Goal: Find specific page/section: Find specific page/section

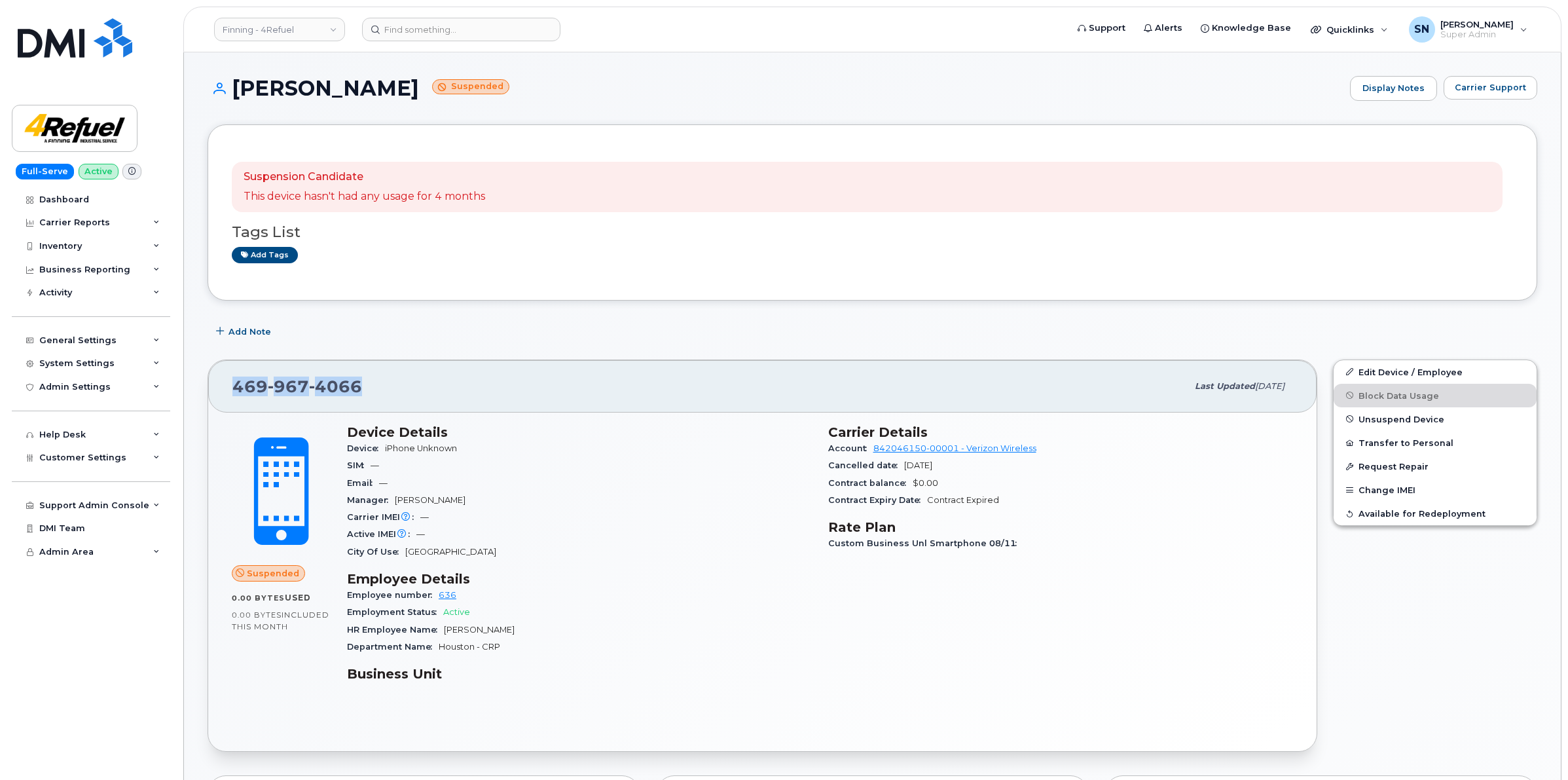
drag, startPoint x: 234, startPoint y: 387, endPoint x: 385, endPoint y: 390, distance: 151.0
click at [383, 394] on div "[PHONE_NUMBER]" at bounding box center [709, 386] width 954 height 28
copy span "[PHONE_NUMBER]"
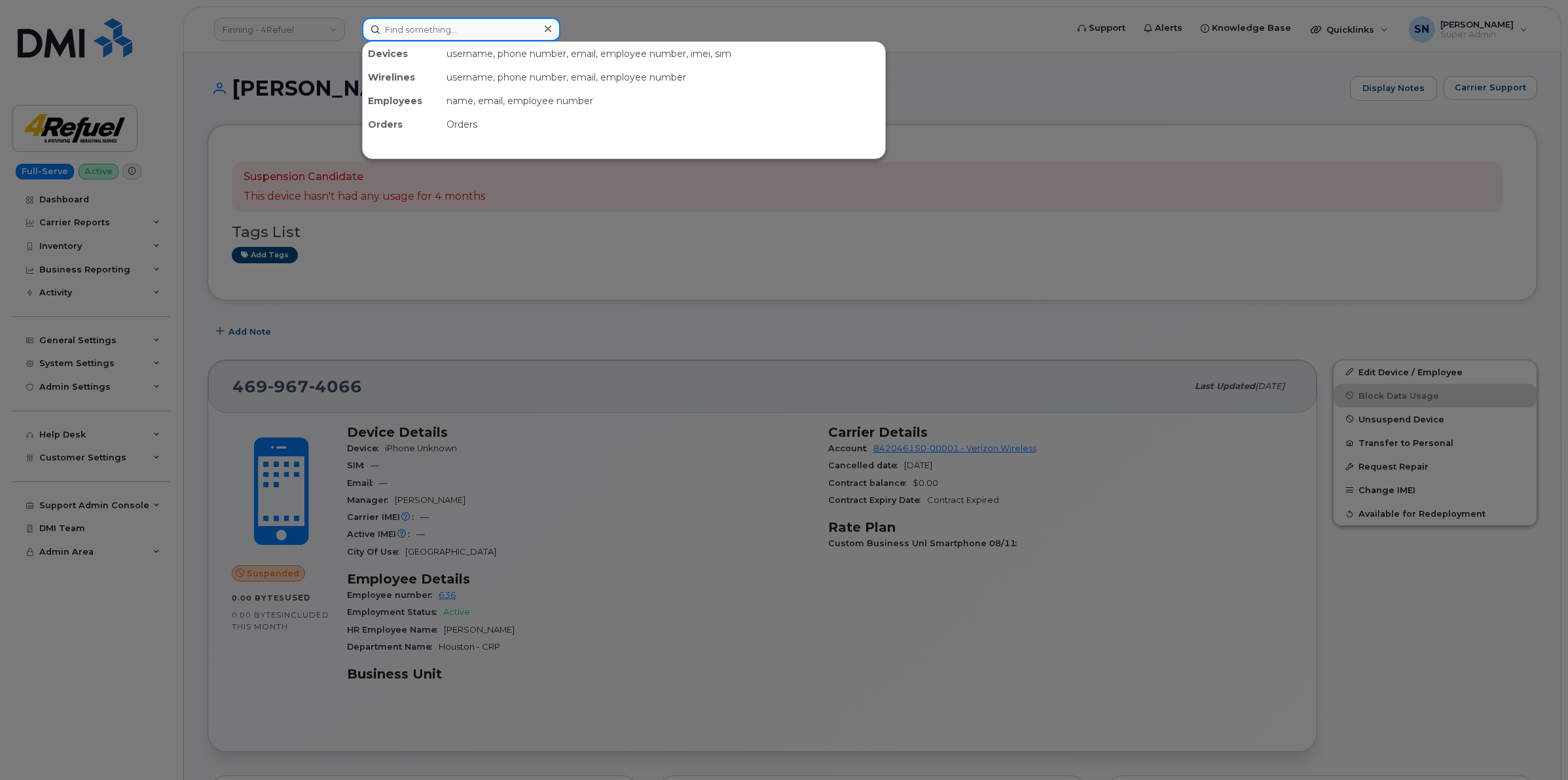
click at [481, 37] on input at bounding box center [461, 29] width 198 height 23
paste input "4699674066"
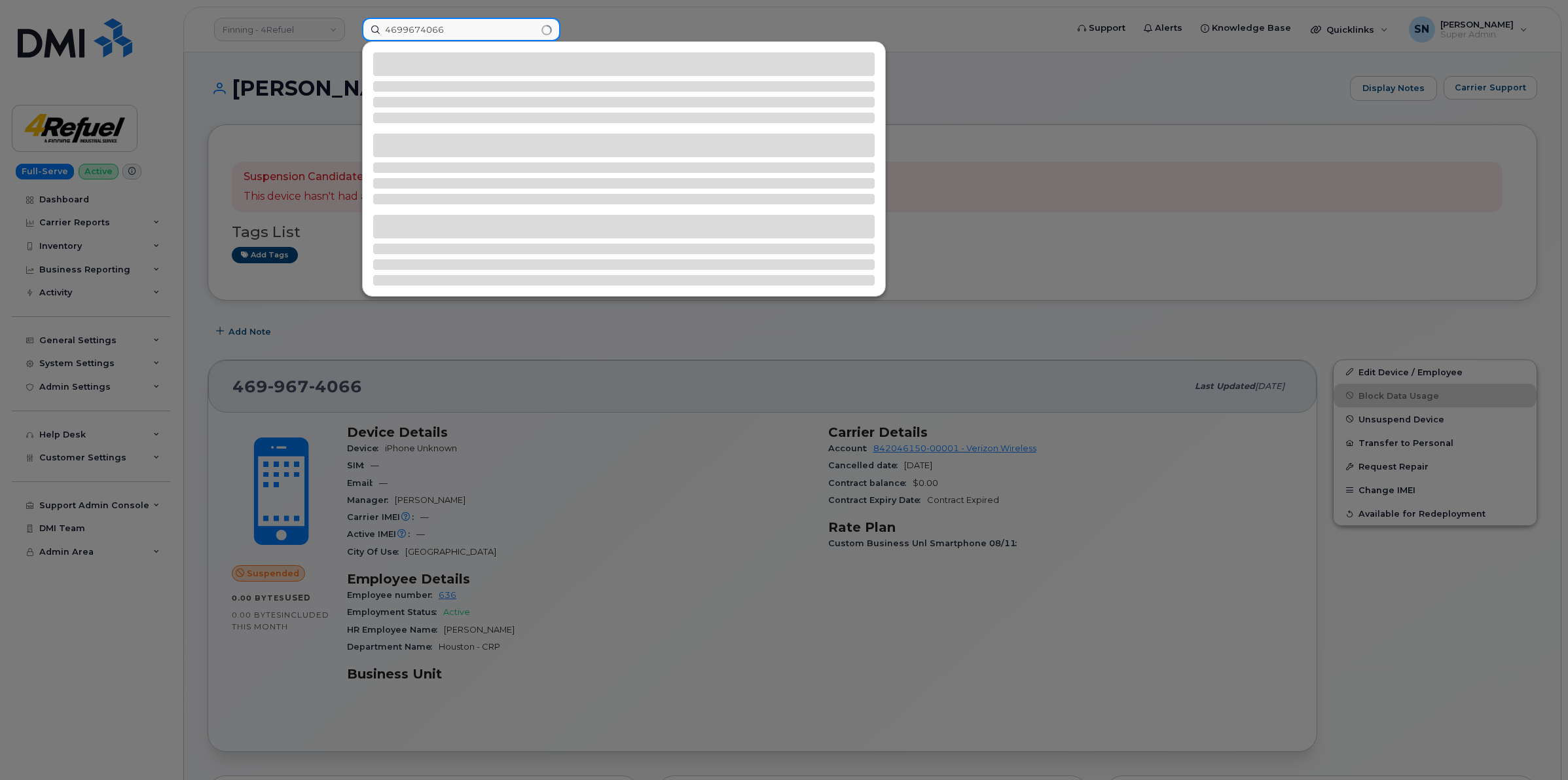
type input "4699674066"
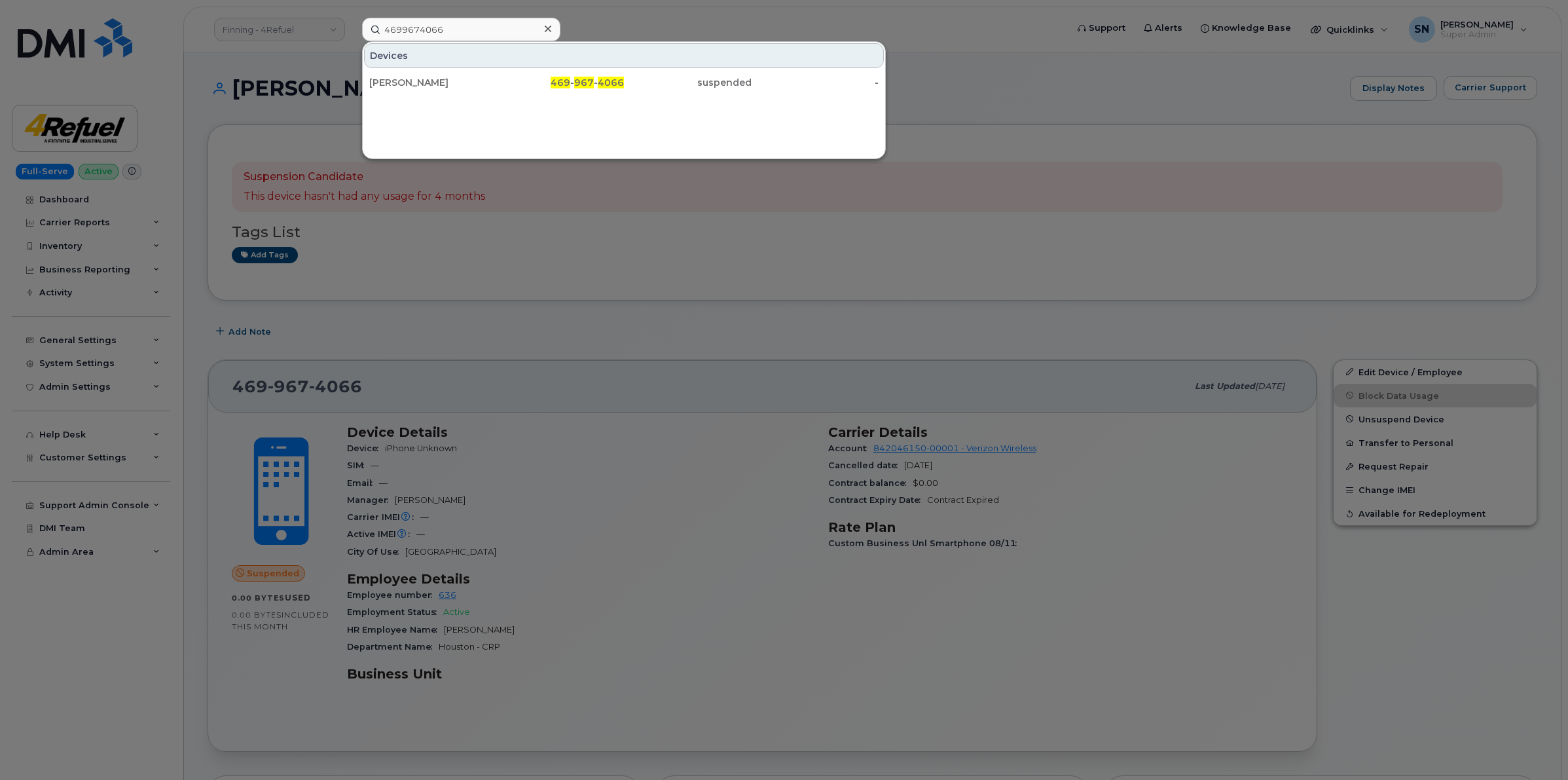
click at [642, 318] on div at bounding box center [784, 390] width 1568 height 780
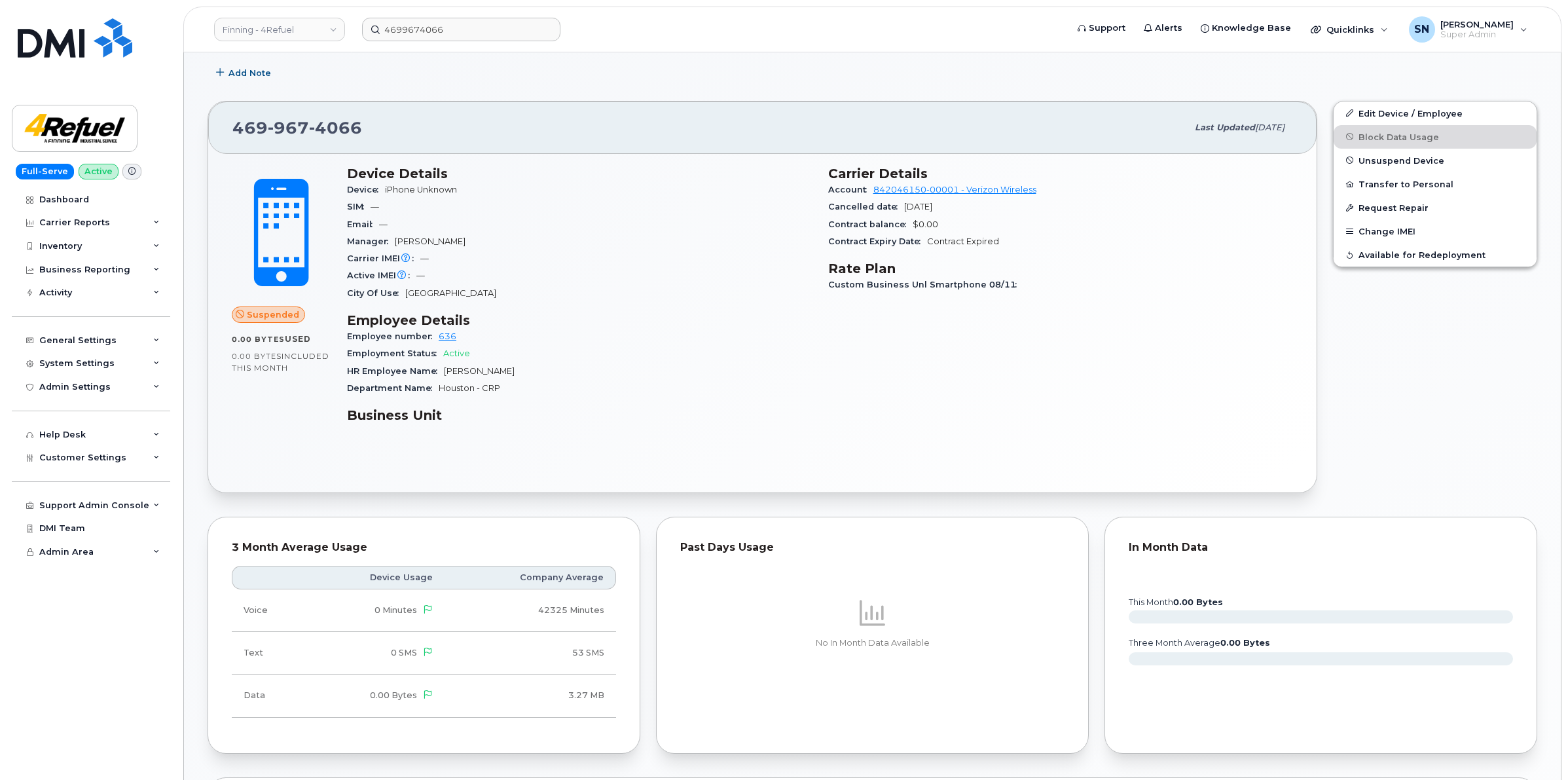
scroll to position [573, 0]
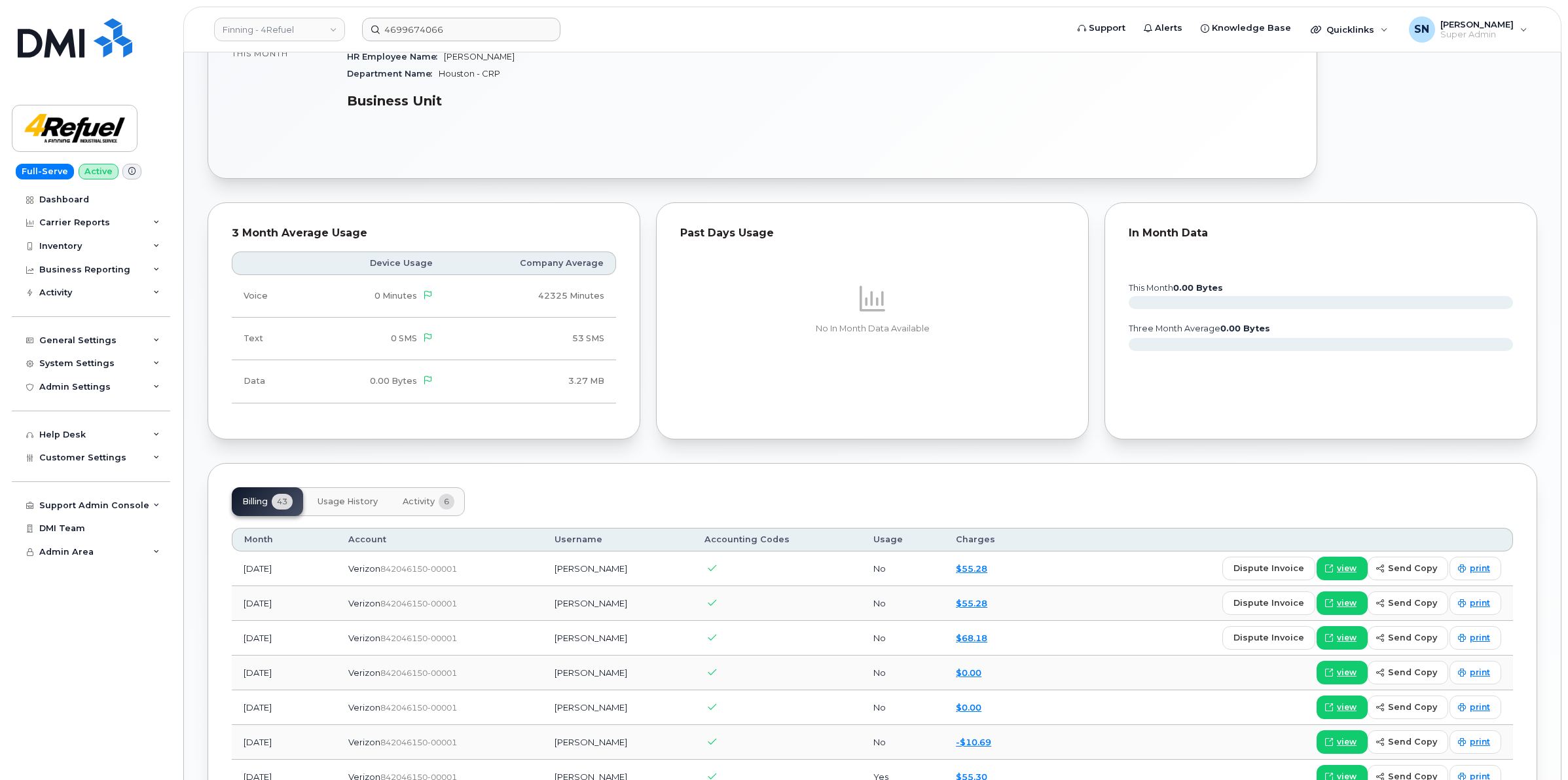
click at [431, 512] on button "Activity 6" at bounding box center [428, 502] width 72 height 29
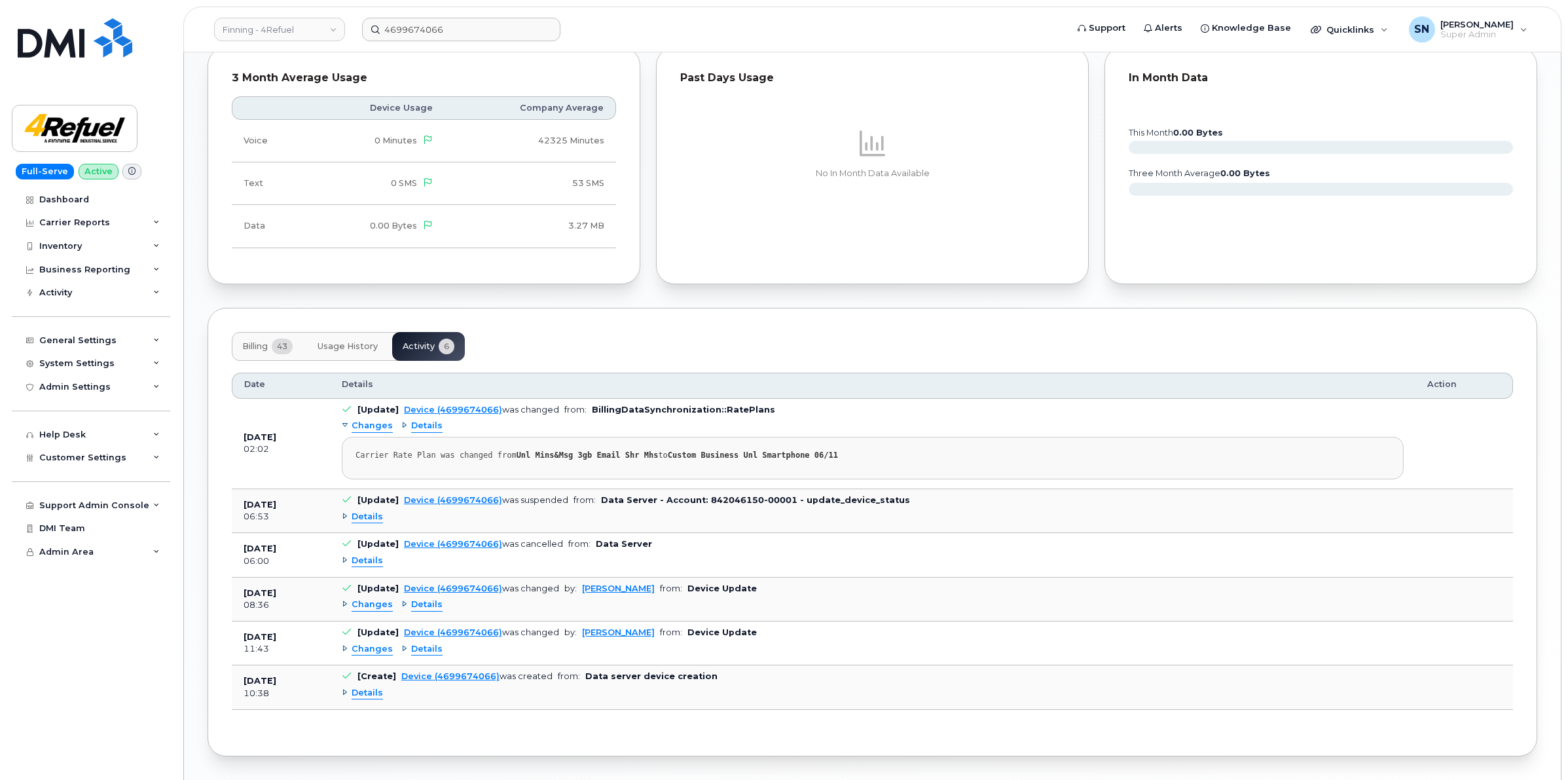
scroll to position [777, 0]
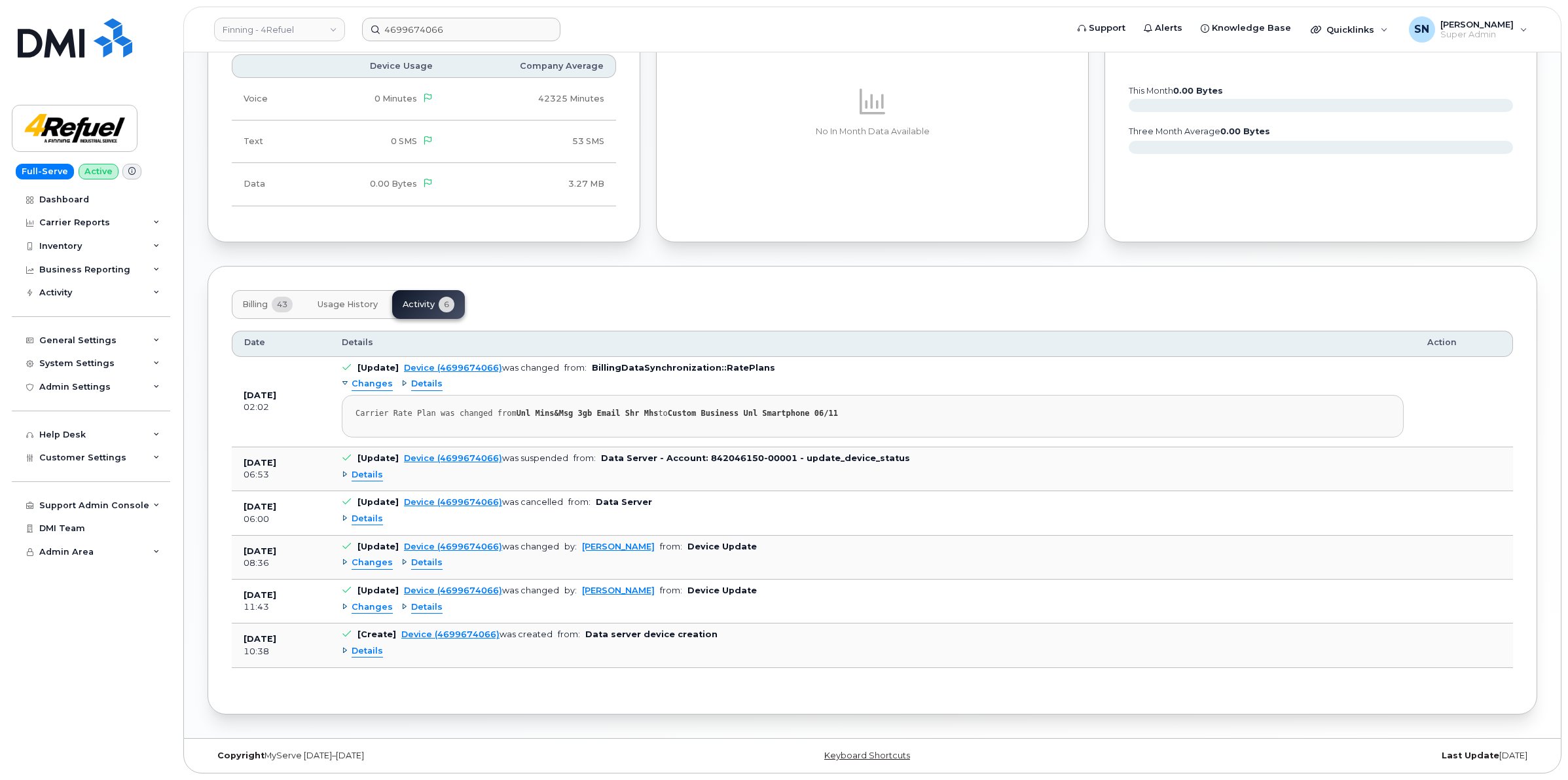
click at [371, 472] on span "Details" at bounding box center [367, 475] width 31 height 13
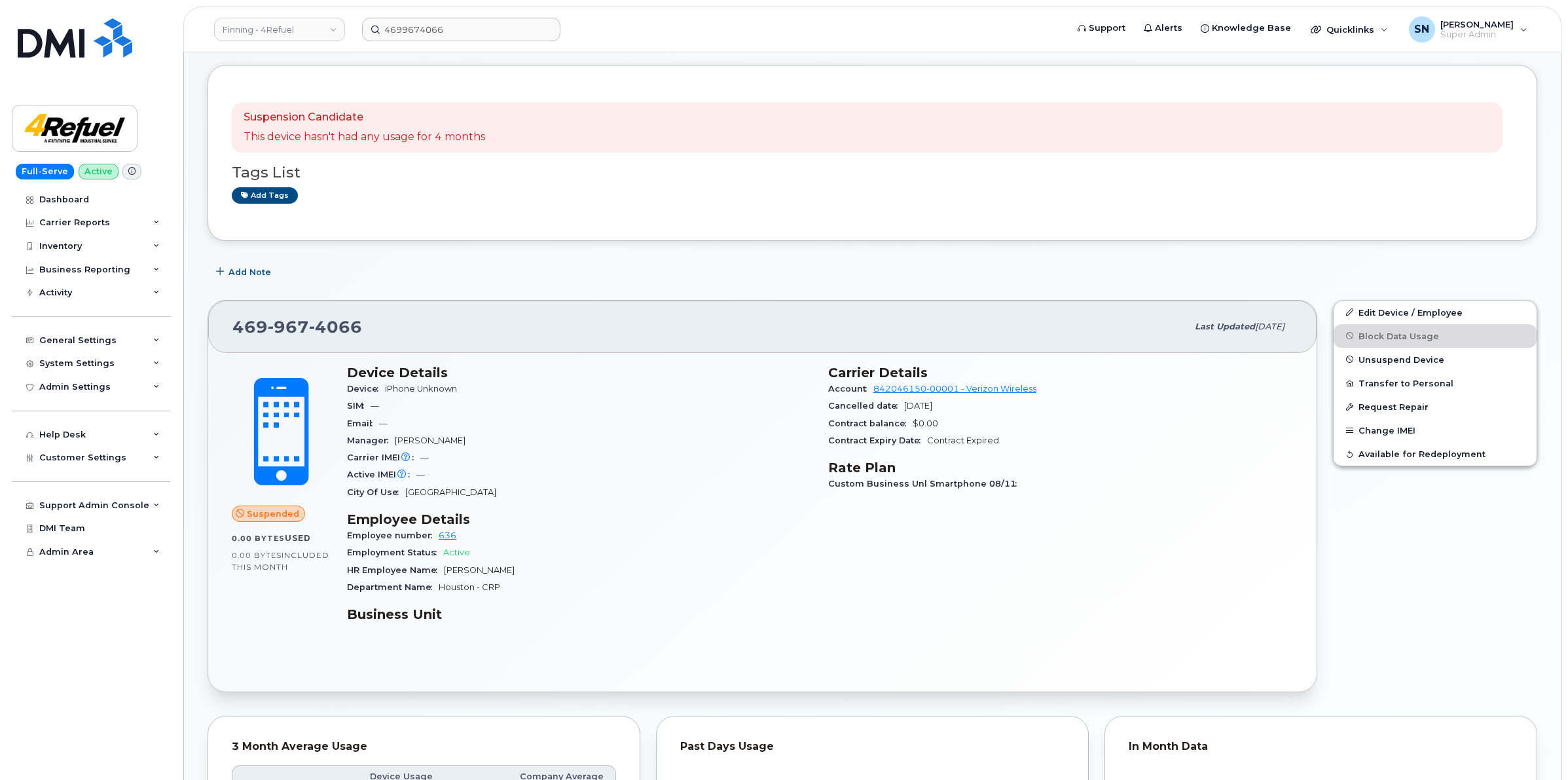
scroll to position [0, 0]
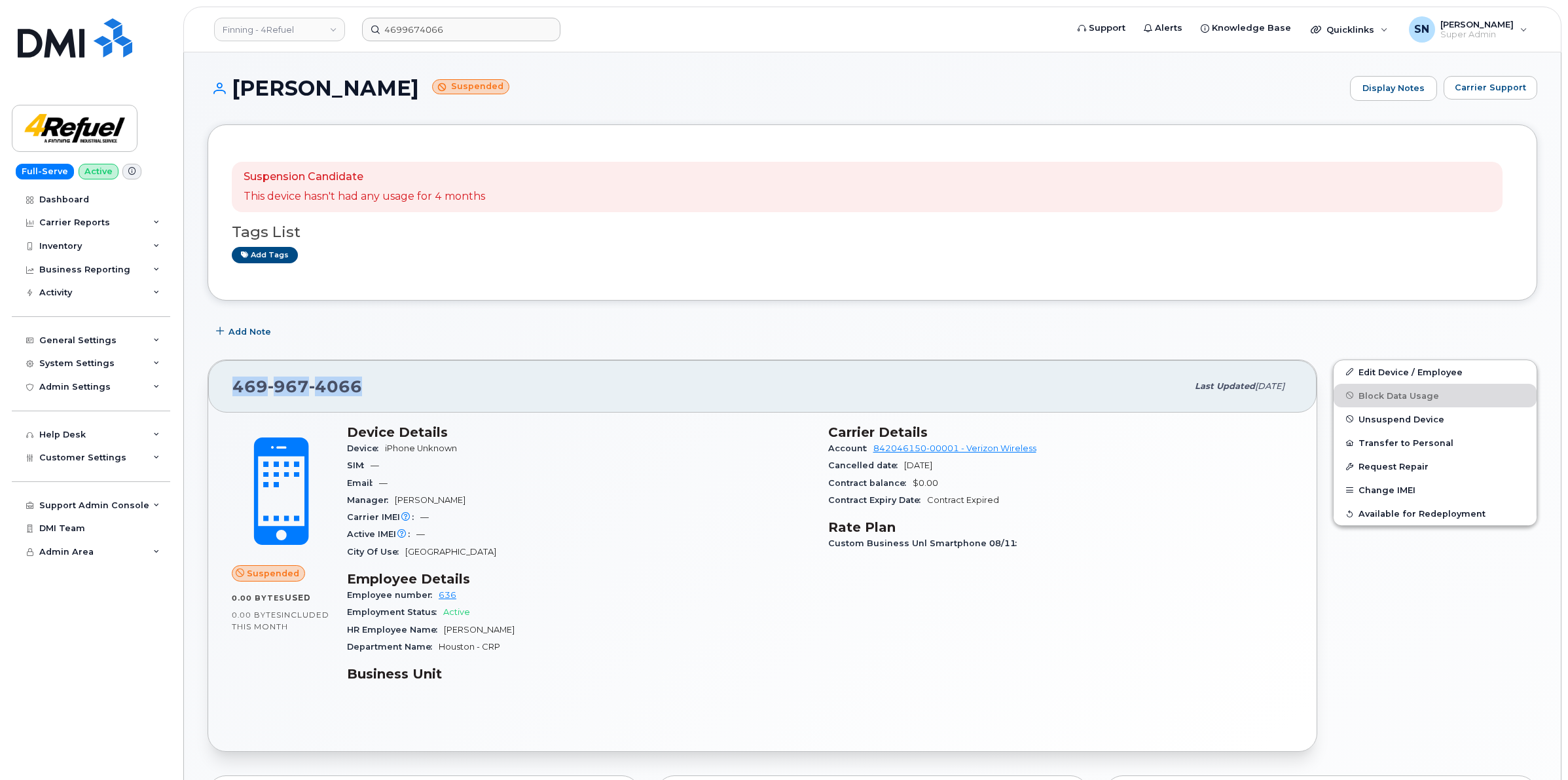
drag, startPoint x: 232, startPoint y: 381, endPoint x: 374, endPoint y: 383, distance: 142.0
click at [374, 383] on div "[PHONE_NUMBER]" at bounding box center [709, 386] width 954 height 28
copy span "[PHONE_NUMBER]"
click at [479, 23] on input "4699674066" at bounding box center [461, 29] width 198 height 23
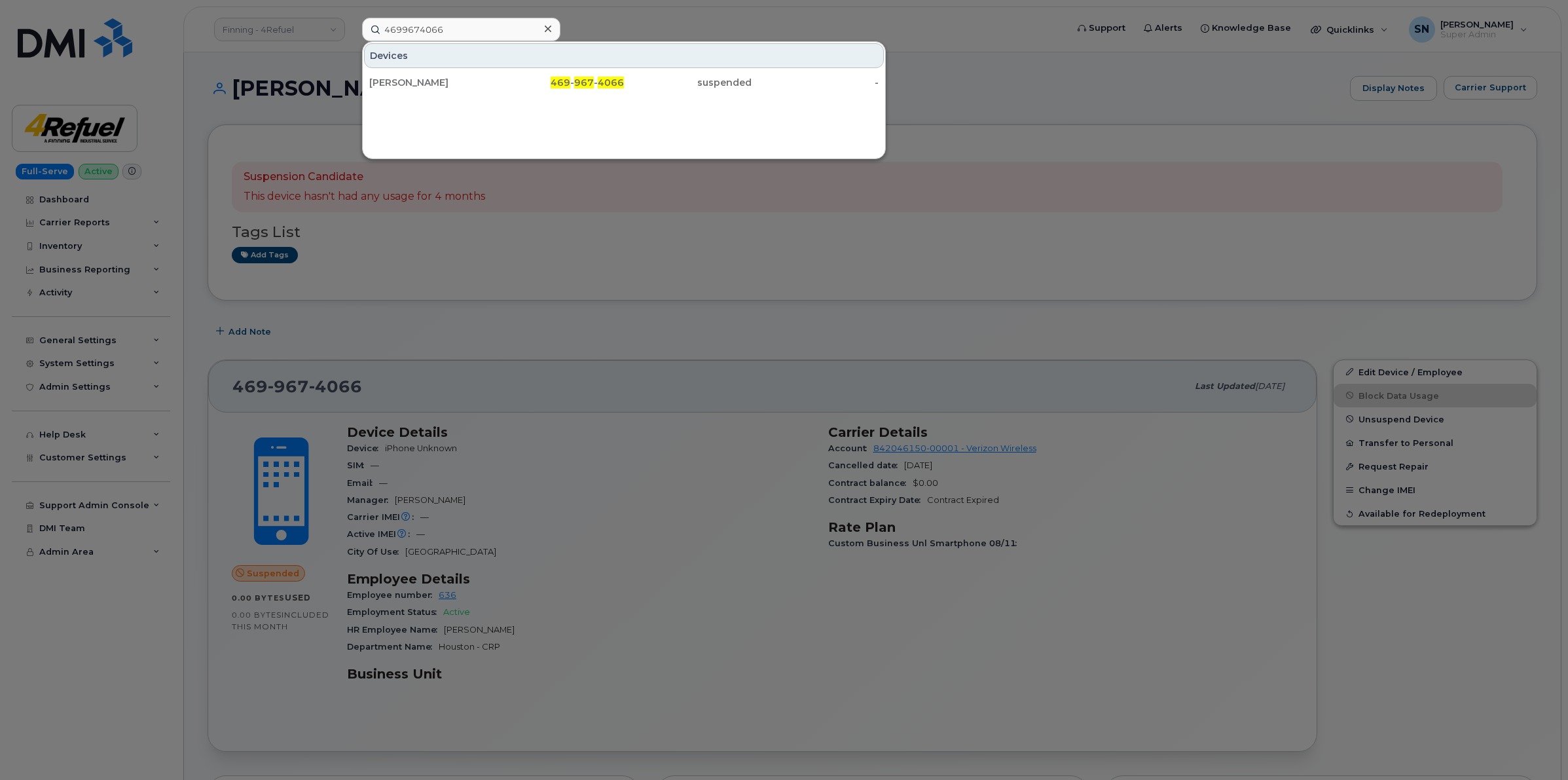
click at [545, 28] on icon at bounding box center [548, 28] width 6 height 11
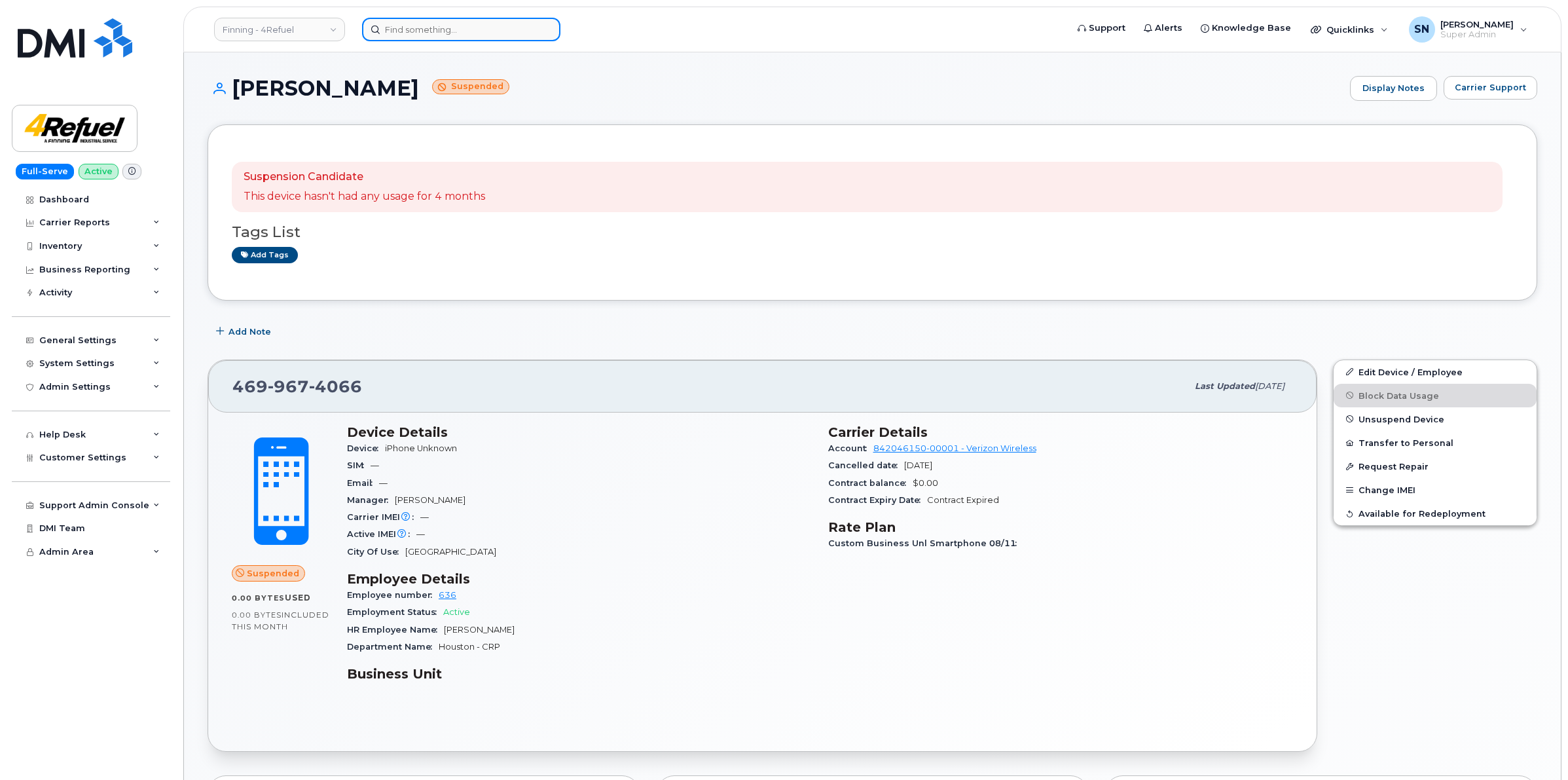
click at [444, 36] on input at bounding box center [461, 29] width 198 height 23
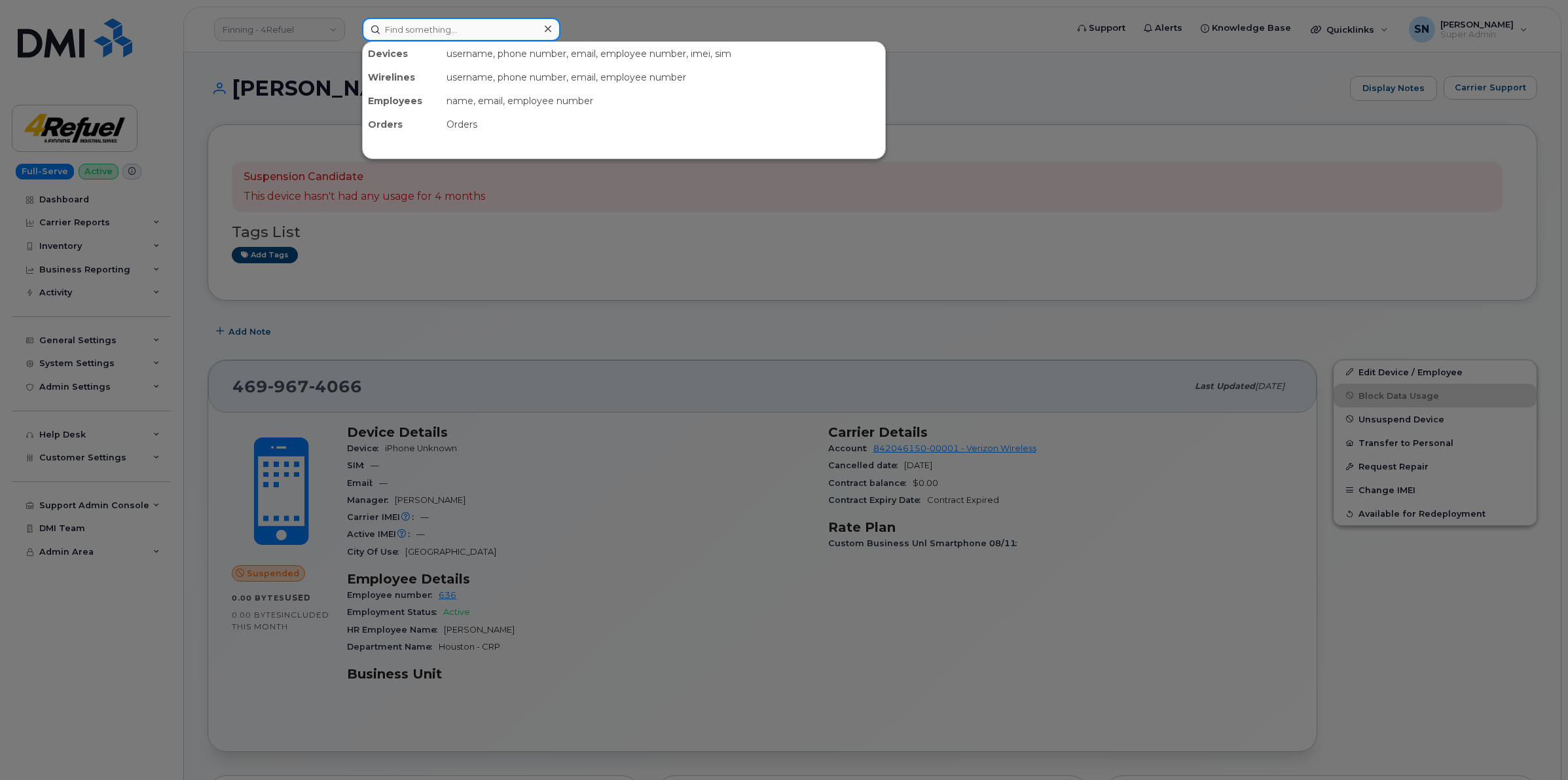
paste input "5876435781"
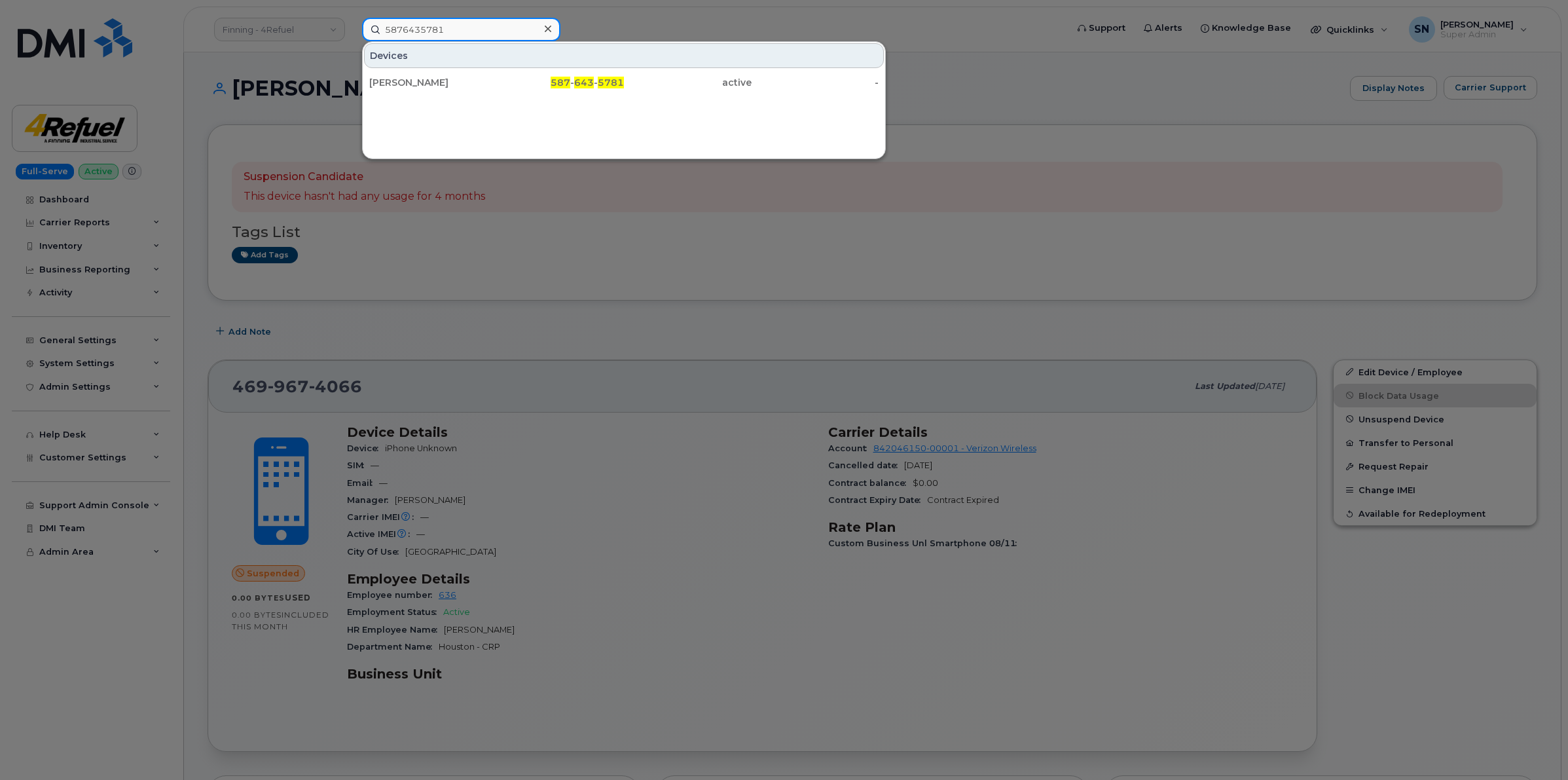
type input "5876435781"
click at [447, 84] on div "[PERSON_NAME]" at bounding box center [433, 82] width 128 height 13
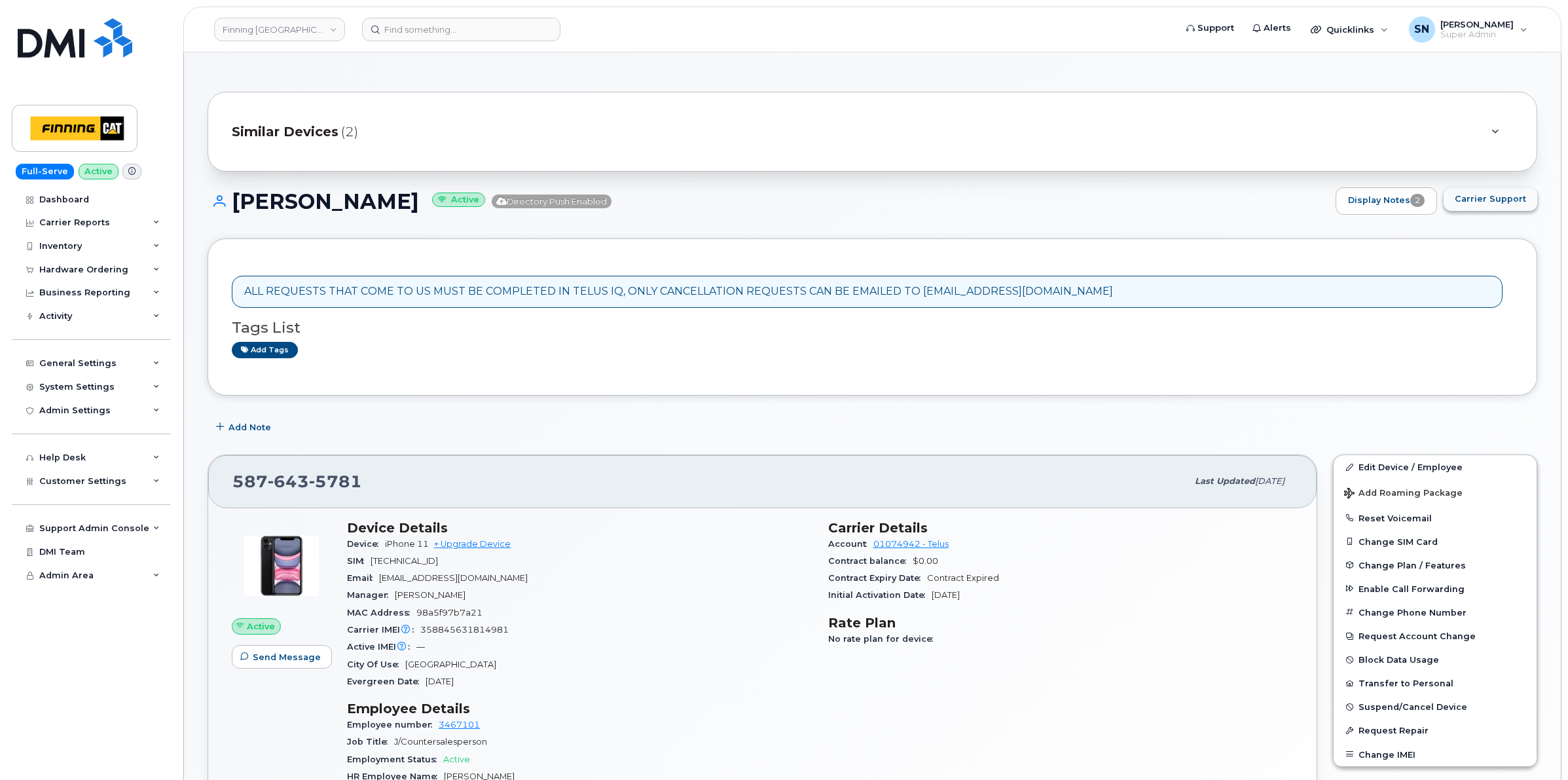
click at [1499, 200] on span "Carrier Support" at bounding box center [1490, 199] width 71 height 13
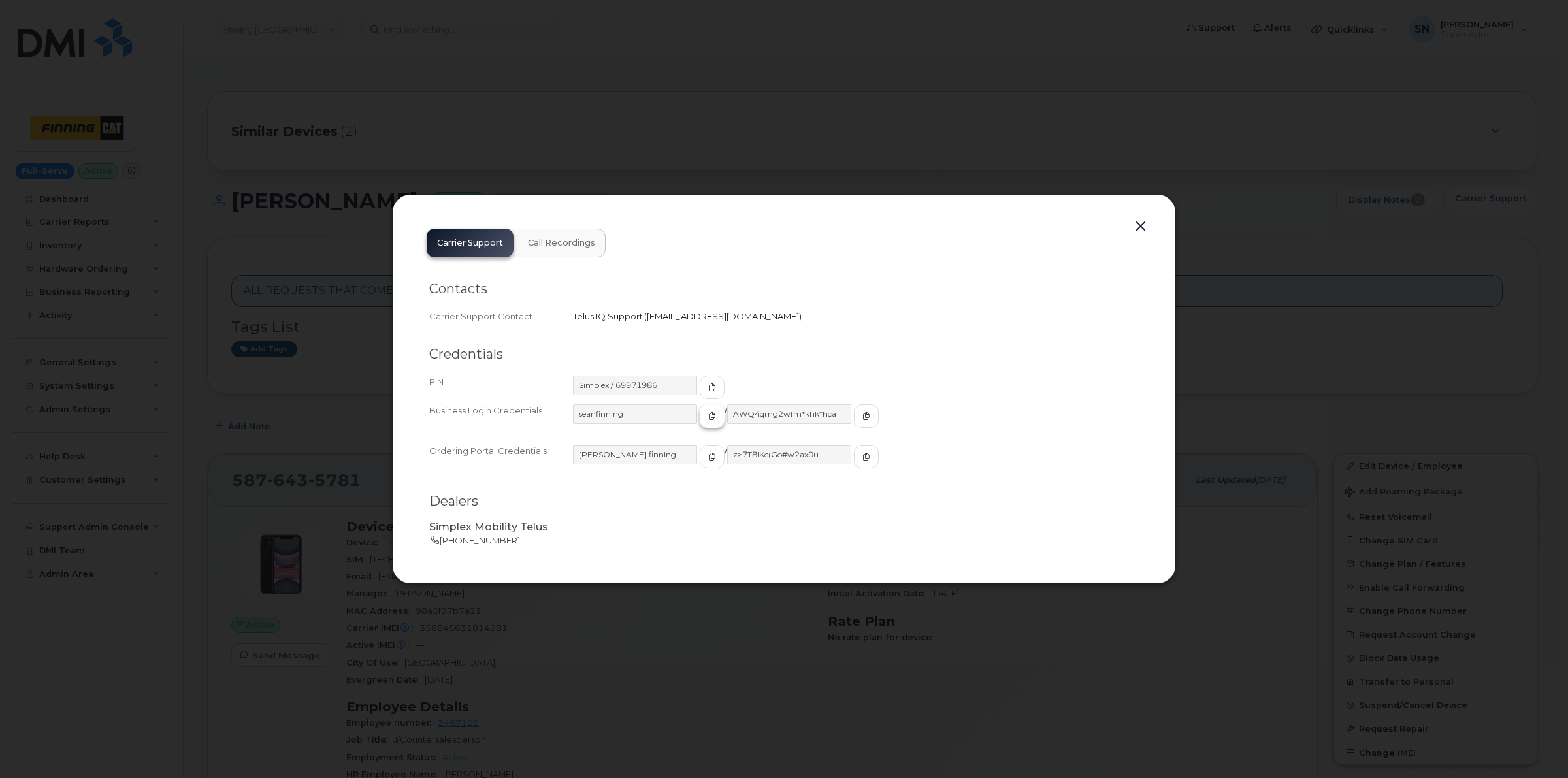
click at [707, 422] on span "button" at bounding box center [712, 416] width 12 height 12
click at [863, 412] on icon "button" at bounding box center [866, 416] width 8 height 8
click at [1138, 222] on button "button" at bounding box center [1141, 227] width 20 height 18
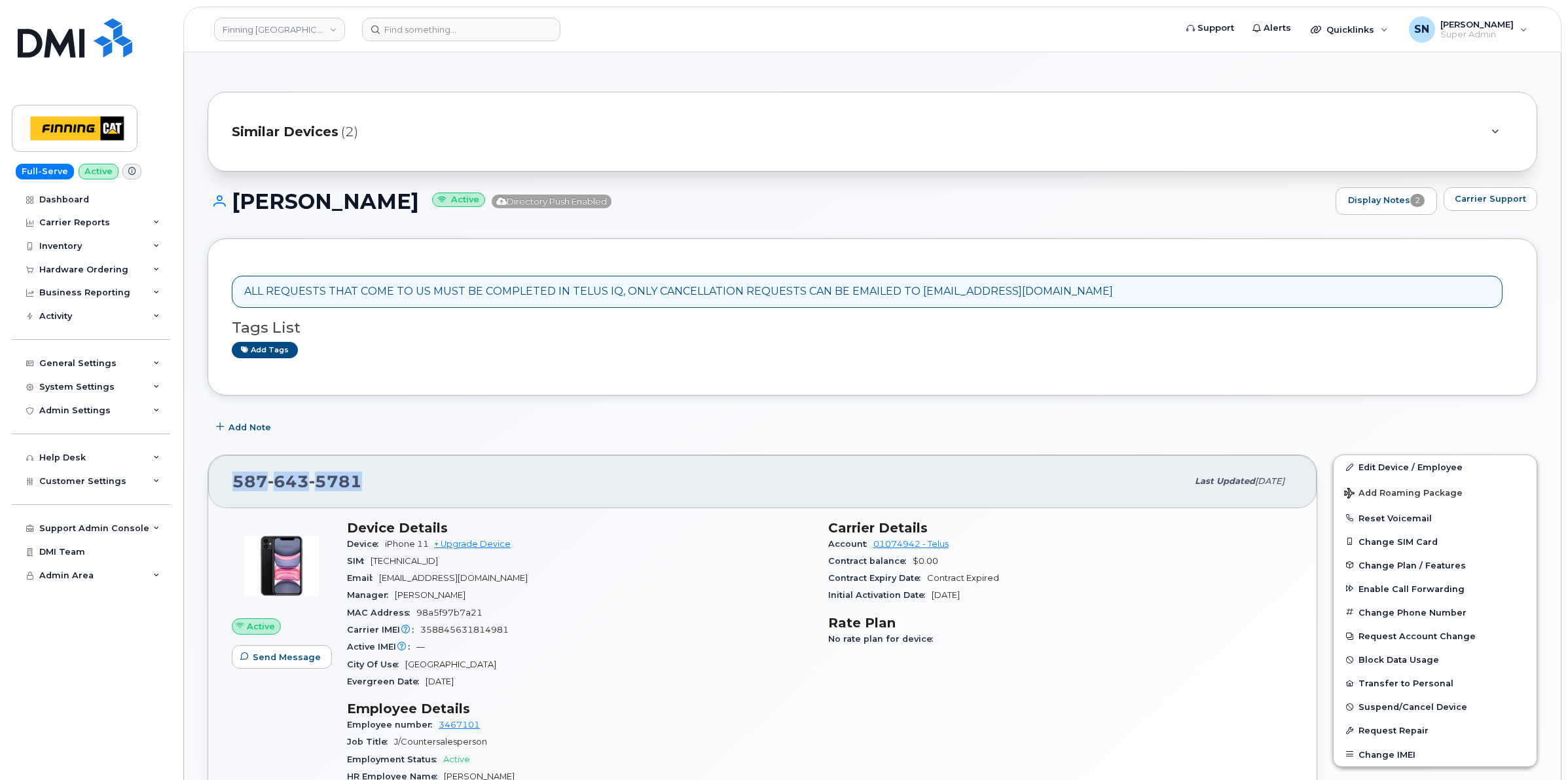
drag, startPoint x: 229, startPoint y: 484, endPoint x: 391, endPoint y: 487, distance: 162.0
click at [391, 487] on div "587 643 5781 Last updated Sep 05, 2025" at bounding box center [762, 482] width 1109 height 53
copy span "587 643 5781"
drag, startPoint x: 234, startPoint y: 197, endPoint x: 387, endPoint y: 205, distance: 153.2
click at [387, 205] on h1 "Ryan Korpesio Active Directory Push Enabled" at bounding box center [768, 201] width 1121 height 23
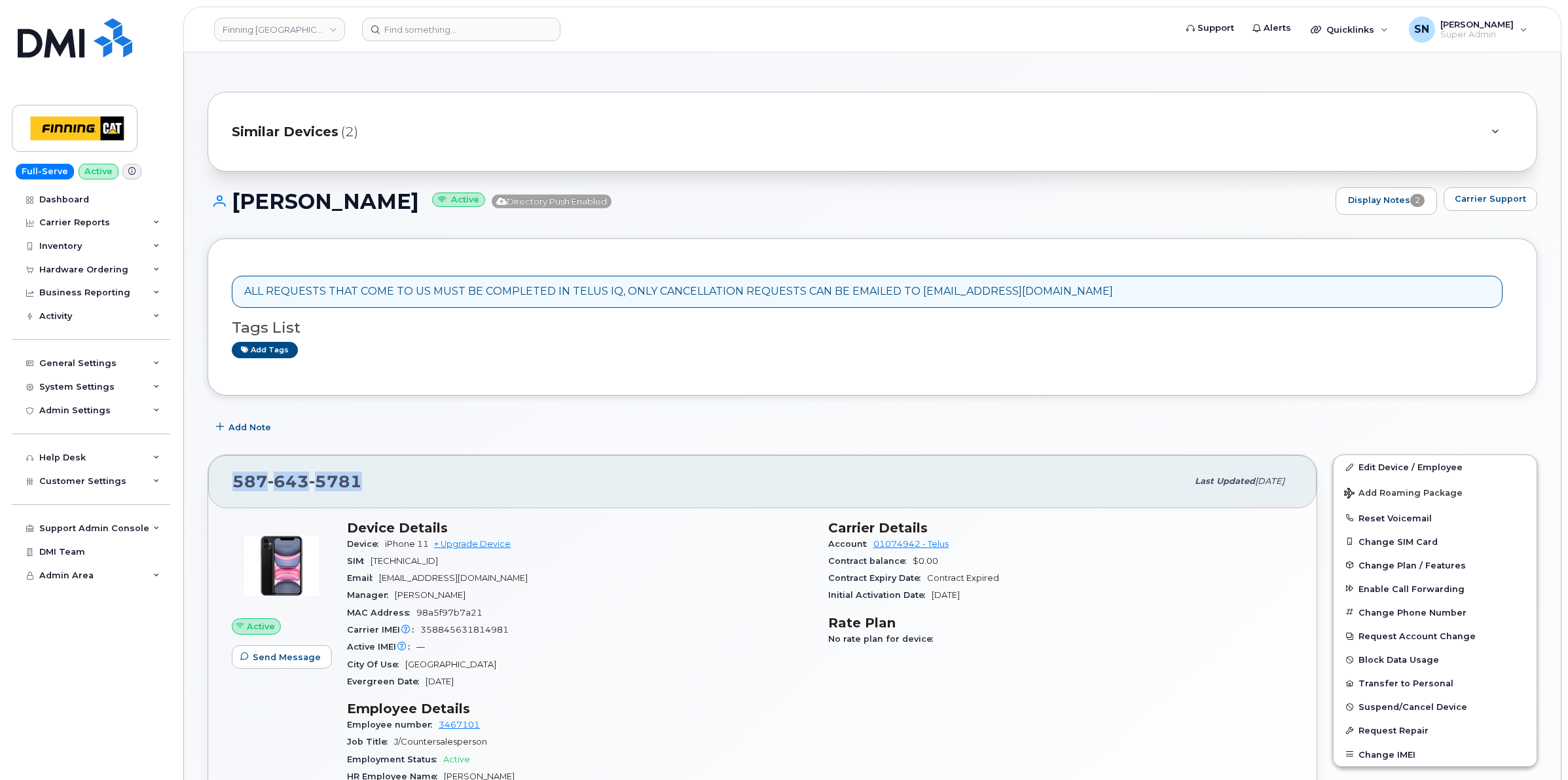
copy h1 "[PERSON_NAME]"
